Goal: Information Seeking & Learning: Learn about a topic

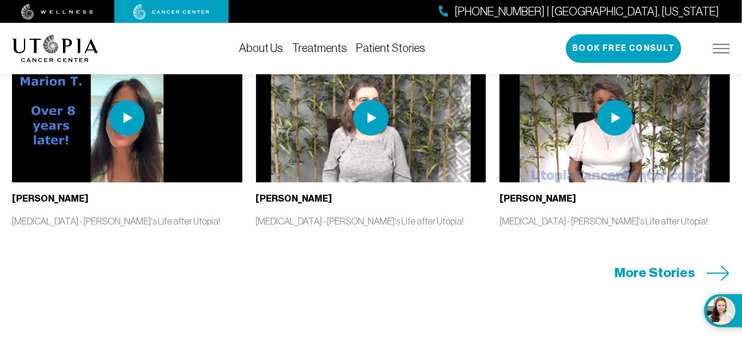
scroll to position [2685, 0]
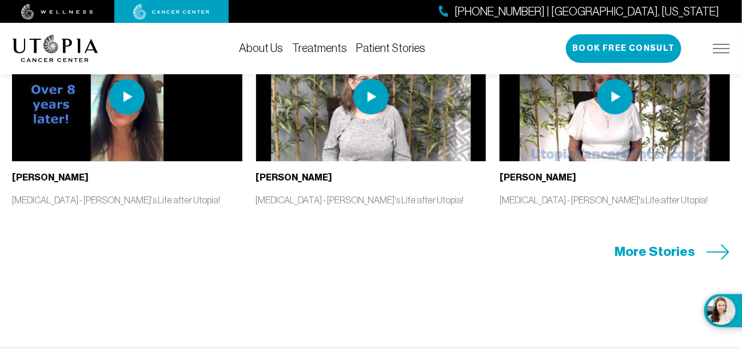
click at [684, 243] on span "More Stories" at bounding box center [654, 252] width 81 height 18
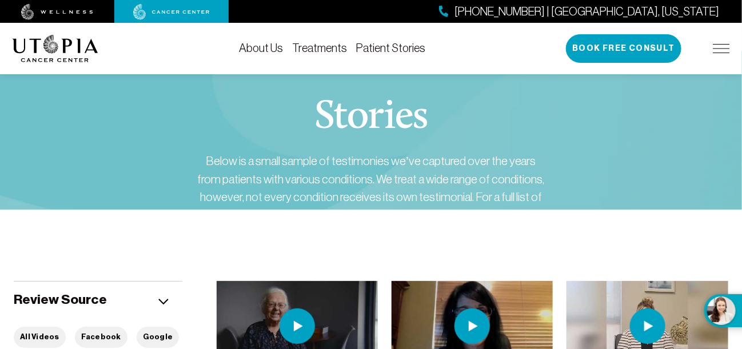
click at [277, 49] on link "About Us" at bounding box center [261, 48] width 44 height 13
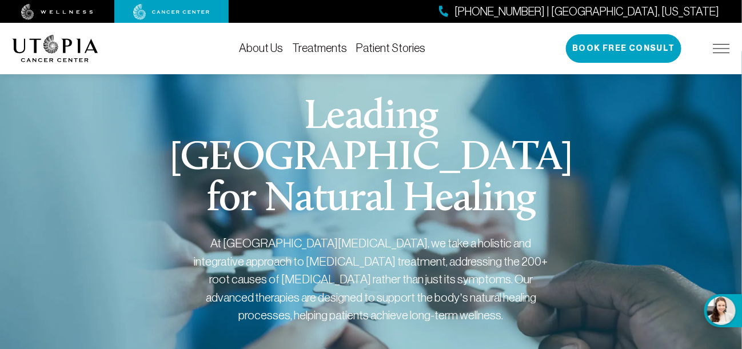
click at [331, 49] on link "Treatments" at bounding box center [319, 48] width 55 height 13
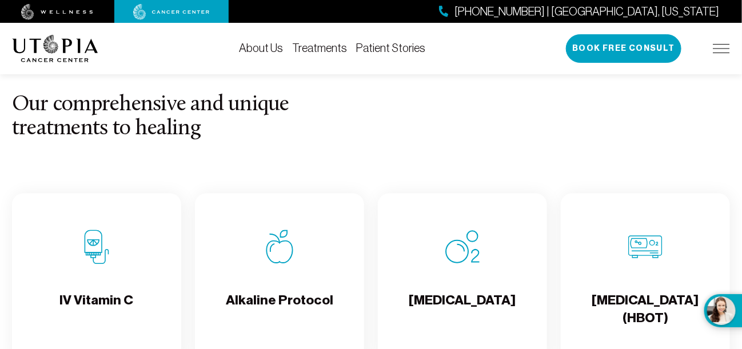
scroll to position [1371, 0]
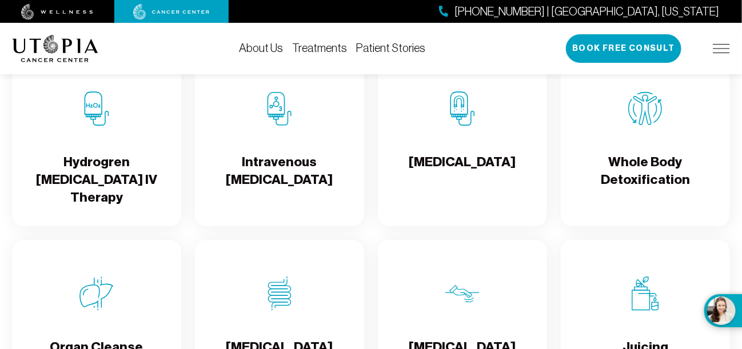
click at [494, 190] on h4 "[MEDICAL_DATA]" at bounding box center [462, 171] width 107 height 37
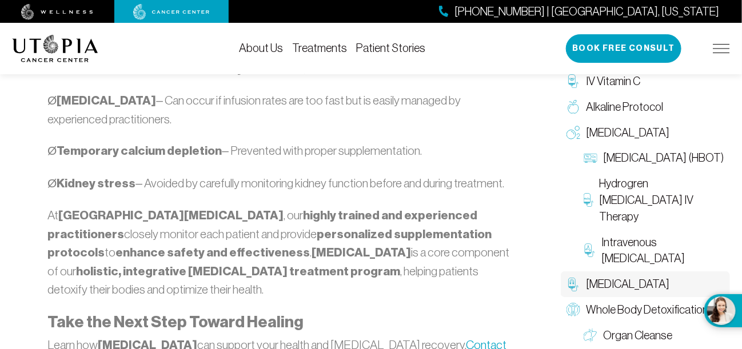
scroll to position [1311, 0]
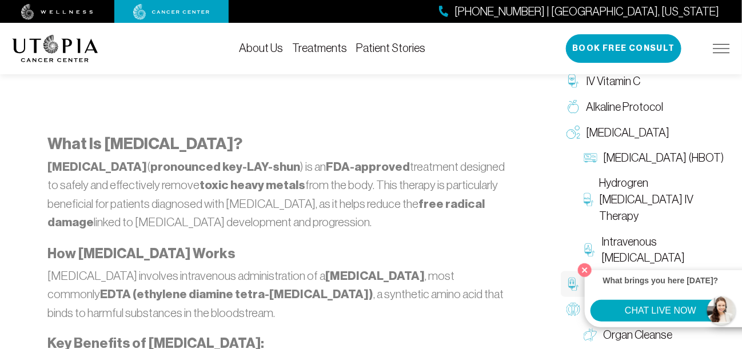
scroll to position [397, 0]
